Goal: Navigation & Orientation: Find specific page/section

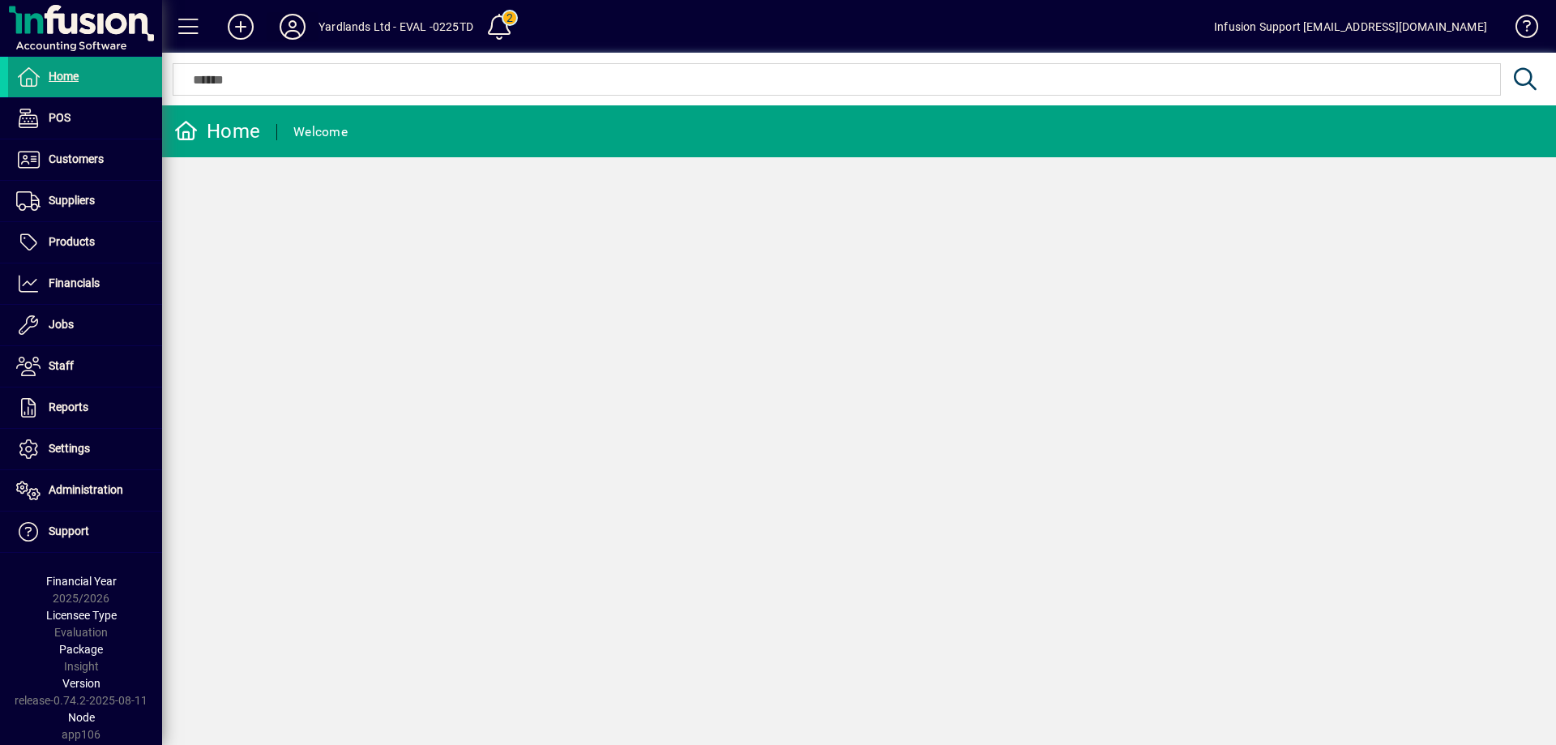
click at [295, 33] on icon at bounding box center [292, 27] width 32 height 26
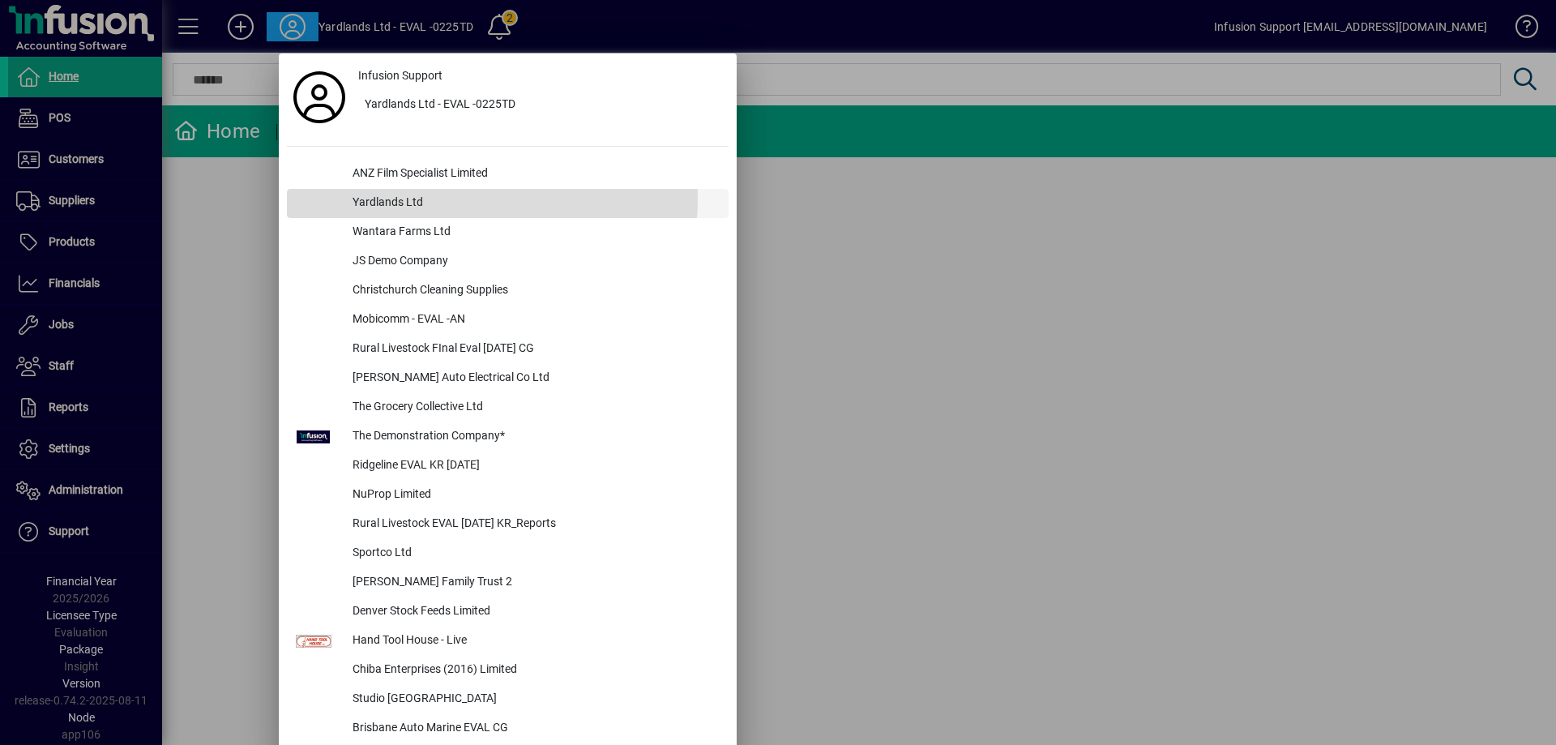
click at [406, 198] on div "Yardlands Ltd" at bounding box center [533, 203] width 389 height 29
